Goal: Check status: Check status

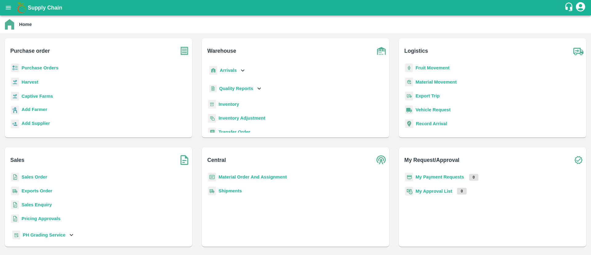
click at [34, 70] on b "Purchase Orders" at bounding box center [40, 67] width 37 height 5
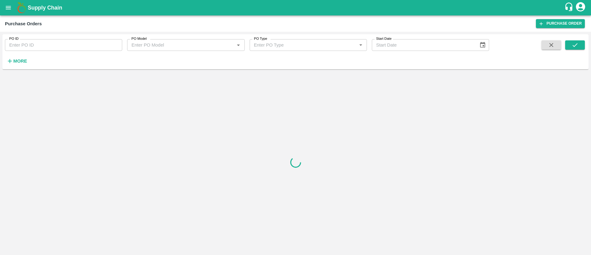
click at [50, 48] on input "PO ID" at bounding box center [63, 45] width 117 height 12
paste input "177544"
drag, startPoint x: 569, startPoint y: 51, endPoint x: 571, endPoint y: 35, distance: 15.5
click at [571, 35] on div "PO ID 177544 PO ID PO Model PO Model   * PO Type PO Type   * Start Date Start D…" at bounding box center [295, 51] width 586 height 35
drag, startPoint x: 571, startPoint y: 35, endPoint x: 572, endPoint y: 41, distance: 6.0
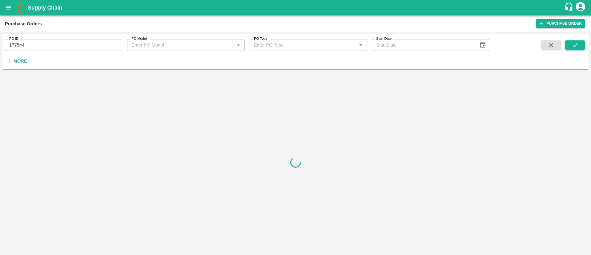
click at [572, 41] on div "PO ID 177544 PO ID PO Model PO Model   * PO Type PO Type   * Start Date Start D…" at bounding box center [295, 51] width 586 height 35
click at [572, 42] on icon "submit" at bounding box center [575, 45] width 7 height 7
click at [96, 45] on input "177544" at bounding box center [63, 45] width 117 height 12
type input "177544"
click at [572, 47] on icon "submit" at bounding box center [575, 45] width 7 height 7
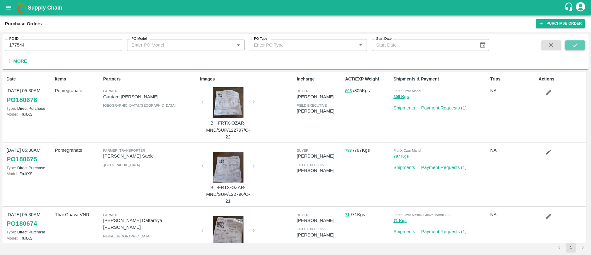
click at [572, 47] on icon "submit" at bounding box center [575, 45] width 7 height 7
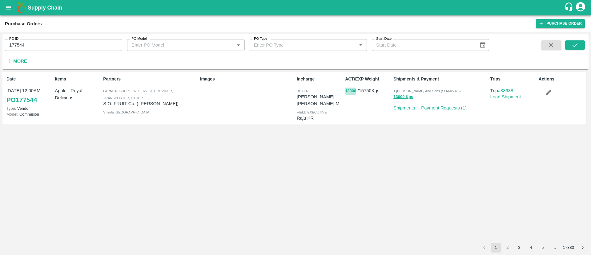
click at [352, 90] on button "13000" at bounding box center [350, 90] width 11 height 7
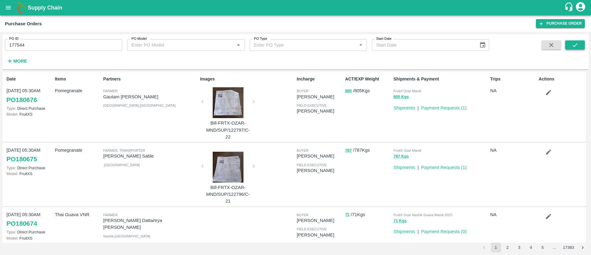
click at [577, 49] on button "submit" at bounding box center [575, 44] width 20 height 9
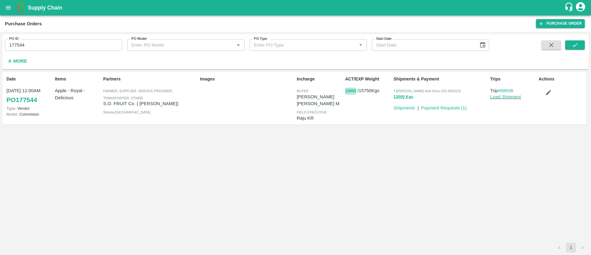
click at [348, 88] on button "13000" at bounding box center [350, 90] width 11 height 7
click at [18, 41] on label "PO ID" at bounding box center [13, 38] width 9 height 5
click at [18, 41] on input "177544" at bounding box center [63, 45] width 117 height 12
click at [18, 41] on label "PO ID" at bounding box center [13, 38] width 9 height 5
click at [18, 41] on input "177544" at bounding box center [63, 45] width 117 height 12
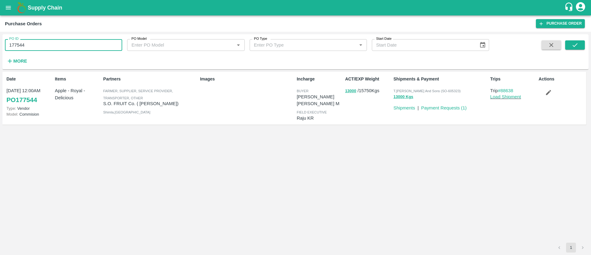
click at [15, 45] on input "177544" at bounding box center [63, 45] width 117 height 12
drag, startPoint x: 345, startPoint y: 91, endPoint x: 348, endPoint y: 91, distance: 3.1
click at [348, 91] on div "ACT/EXP Weight 13000 / 15750 Kgs" at bounding box center [367, 97] width 48 height 49
click at [348, 91] on button "13000" at bounding box center [350, 90] width 11 height 7
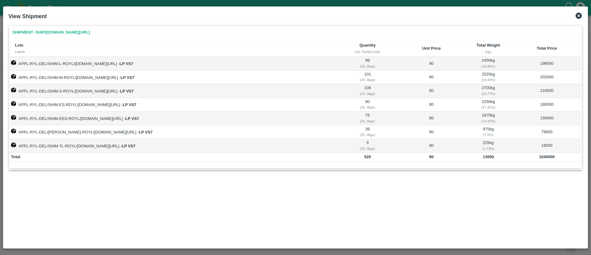
click at [488, 157] on b "13000" at bounding box center [488, 156] width 11 height 5
copy b "13000"
click at [488, 157] on b "13000" at bounding box center [488, 156] width 11 height 5
